Goal: Information Seeking & Learning: Learn about a topic

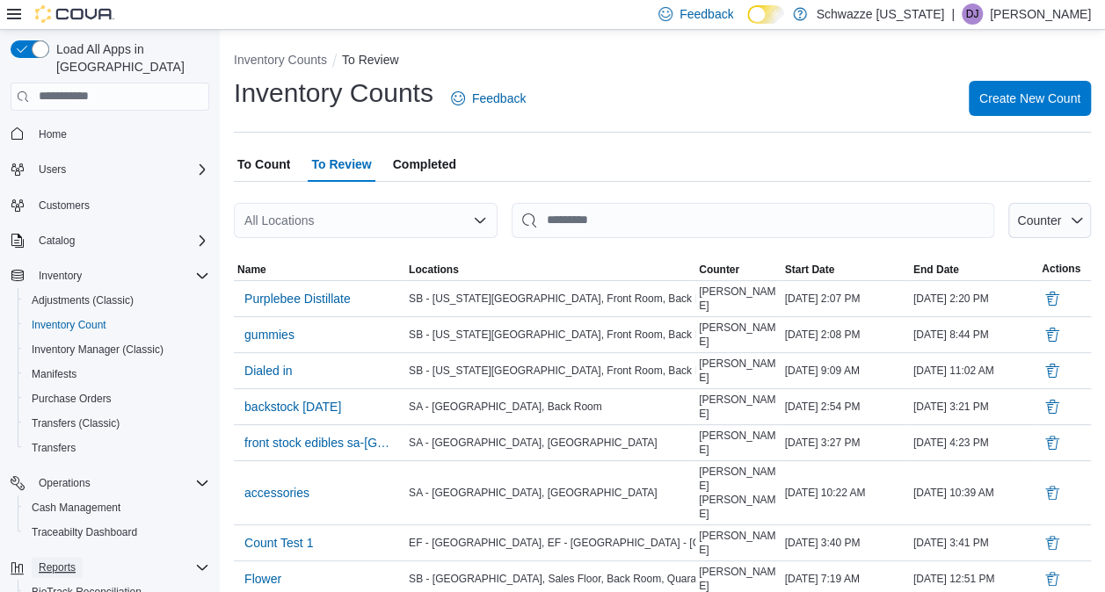
click at [66, 561] on span "Reports" at bounding box center [57, 568] width 37 height 14
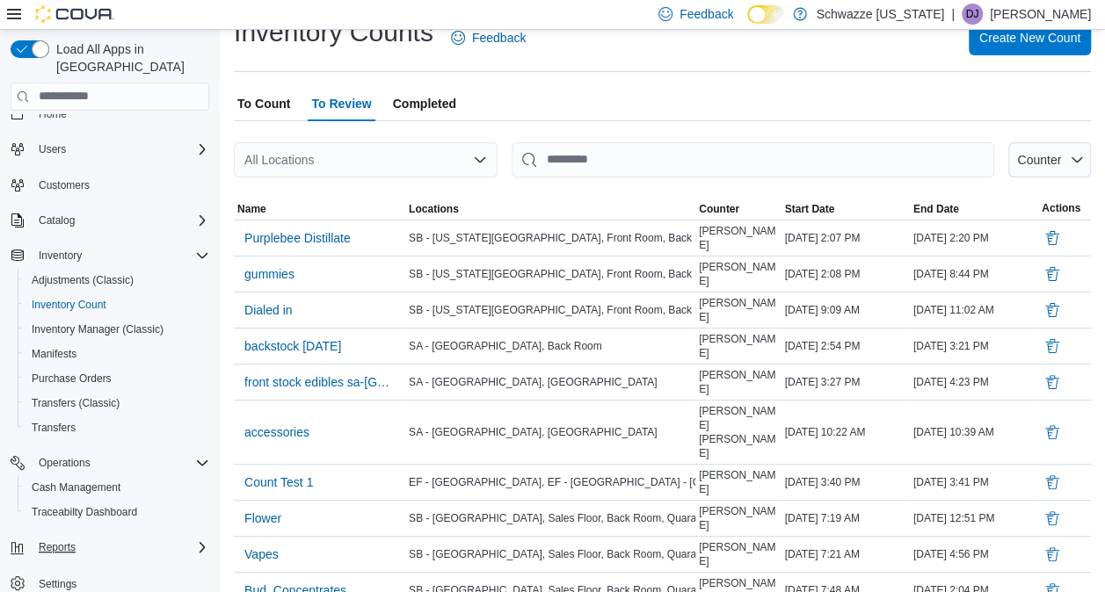
scroll to position [88, 0]
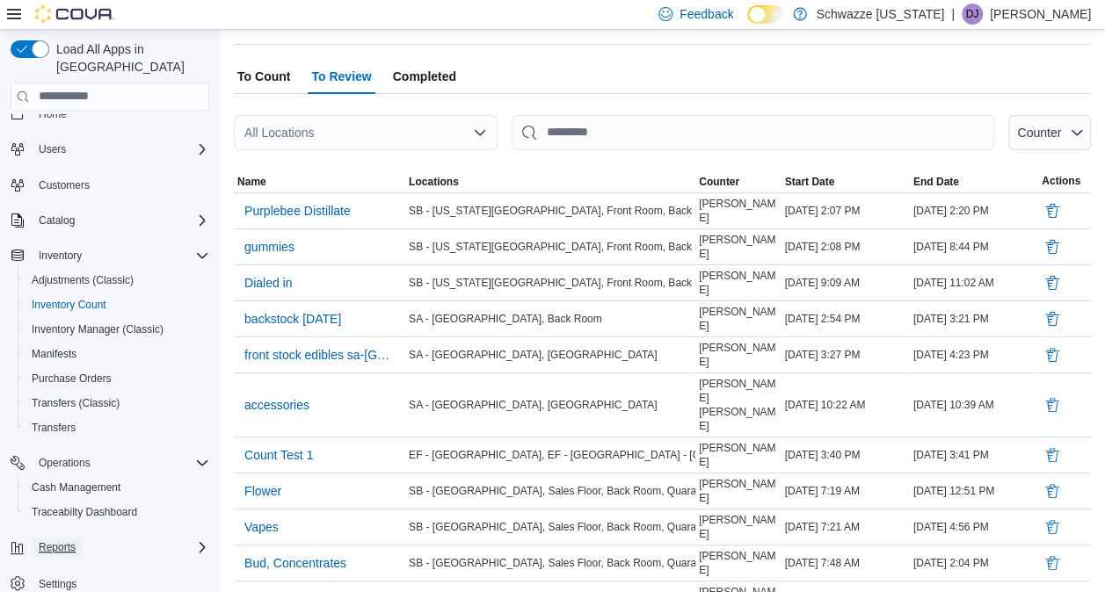
click at [61, 540] on span "Reports" at bounding box center [57, 547] width 37 height 14
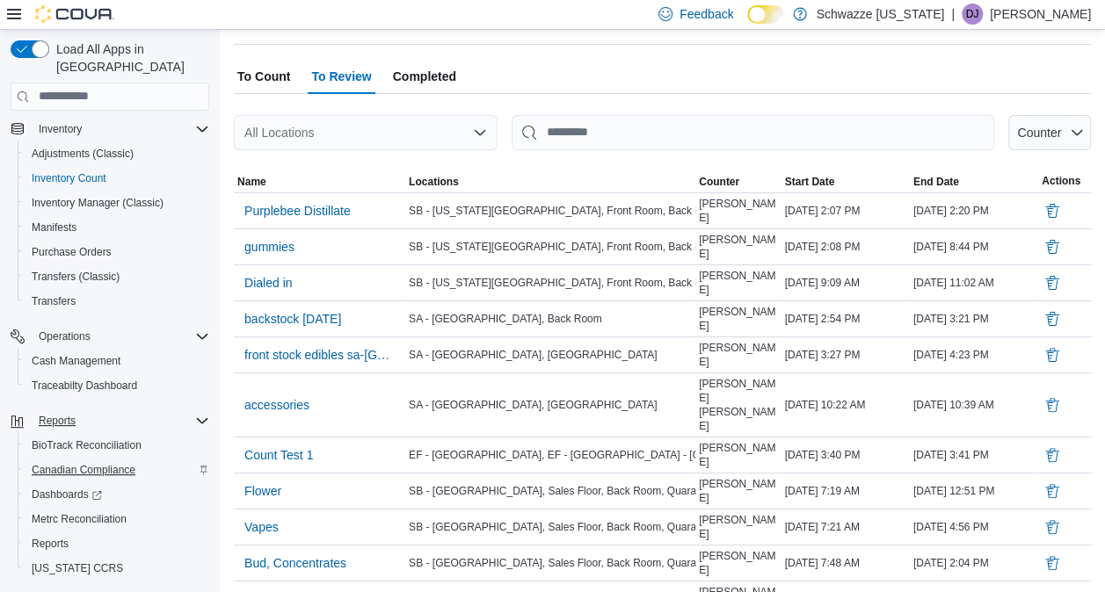
scroll to position [168, 0]
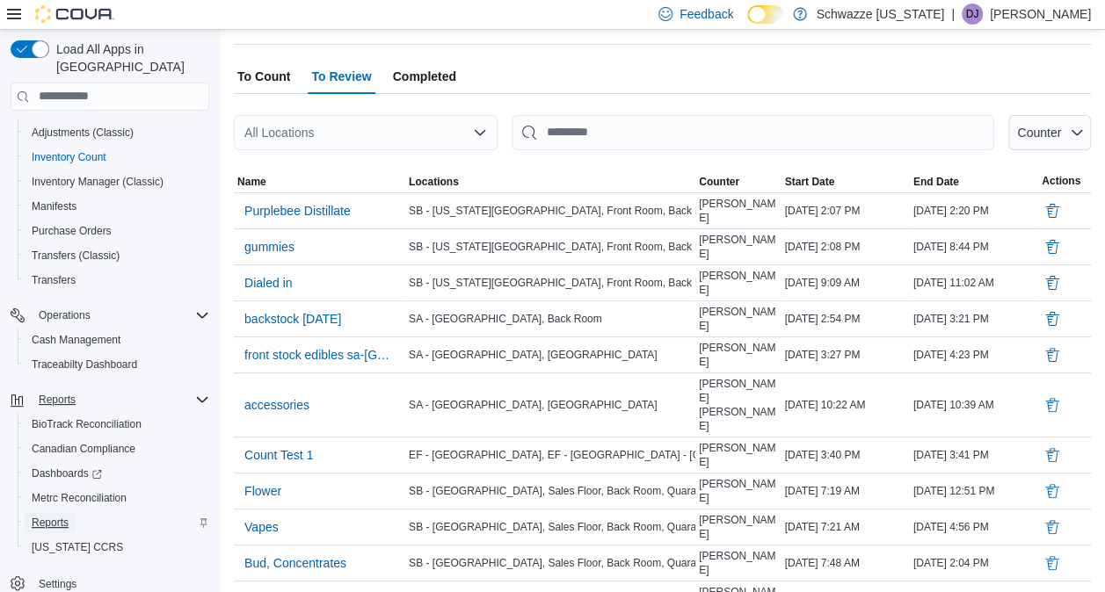
click at [62, 516] on span "Reports" at bounding box center [50, 523] width 37 height 14
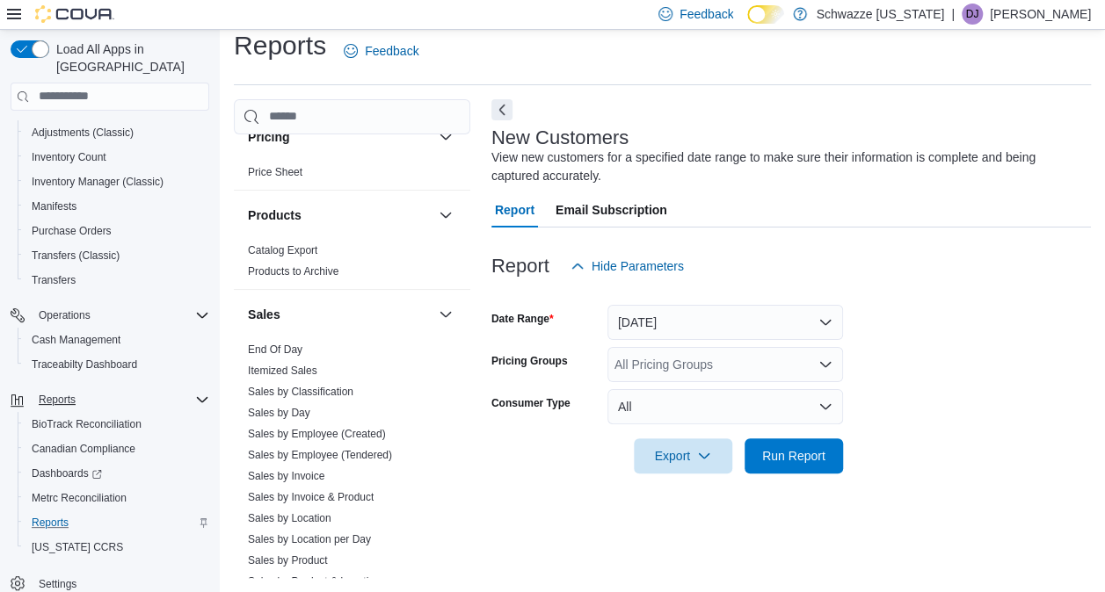
scroll to position [1142, 0]
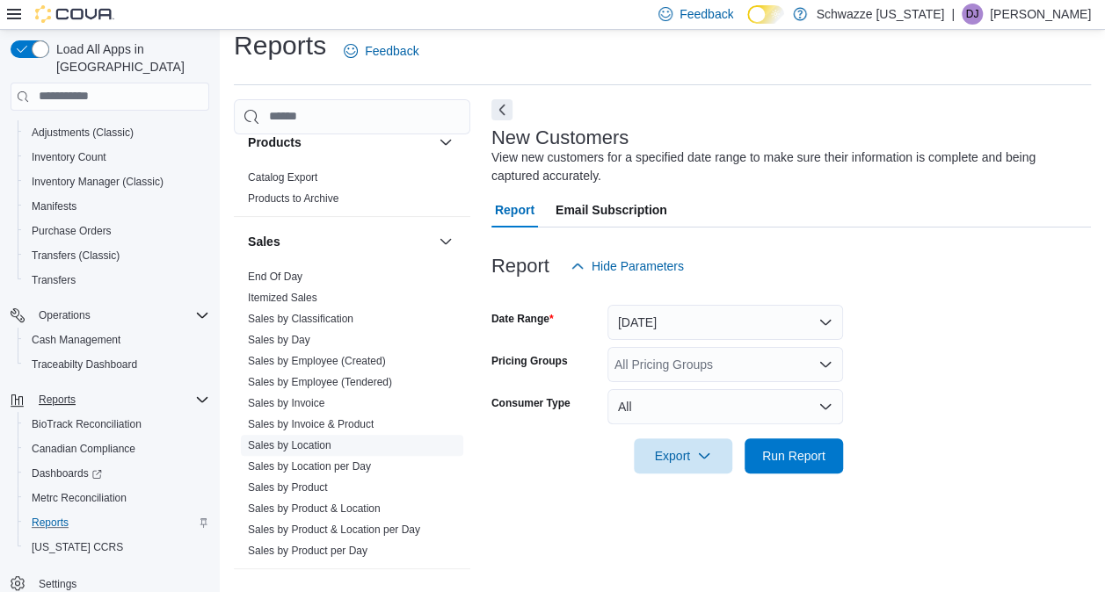
click at [297, 442] on link "Sales by Location" at bounding box center [289, 445] width 83 height 12
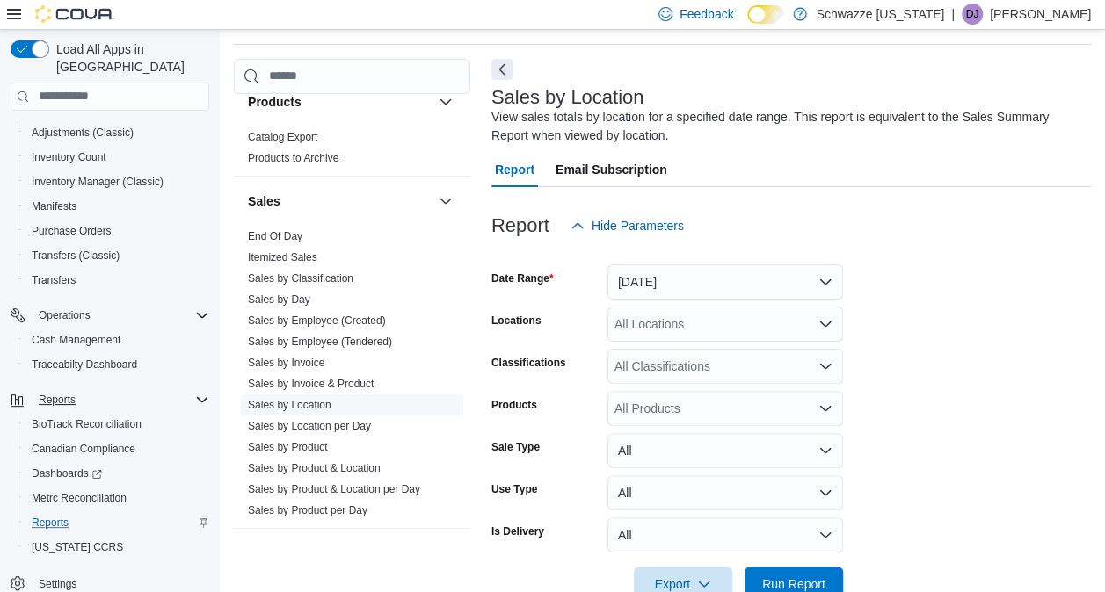
scroll to position [59, 0]
